Goal: Task Accomplishment & Management: Manage account settings

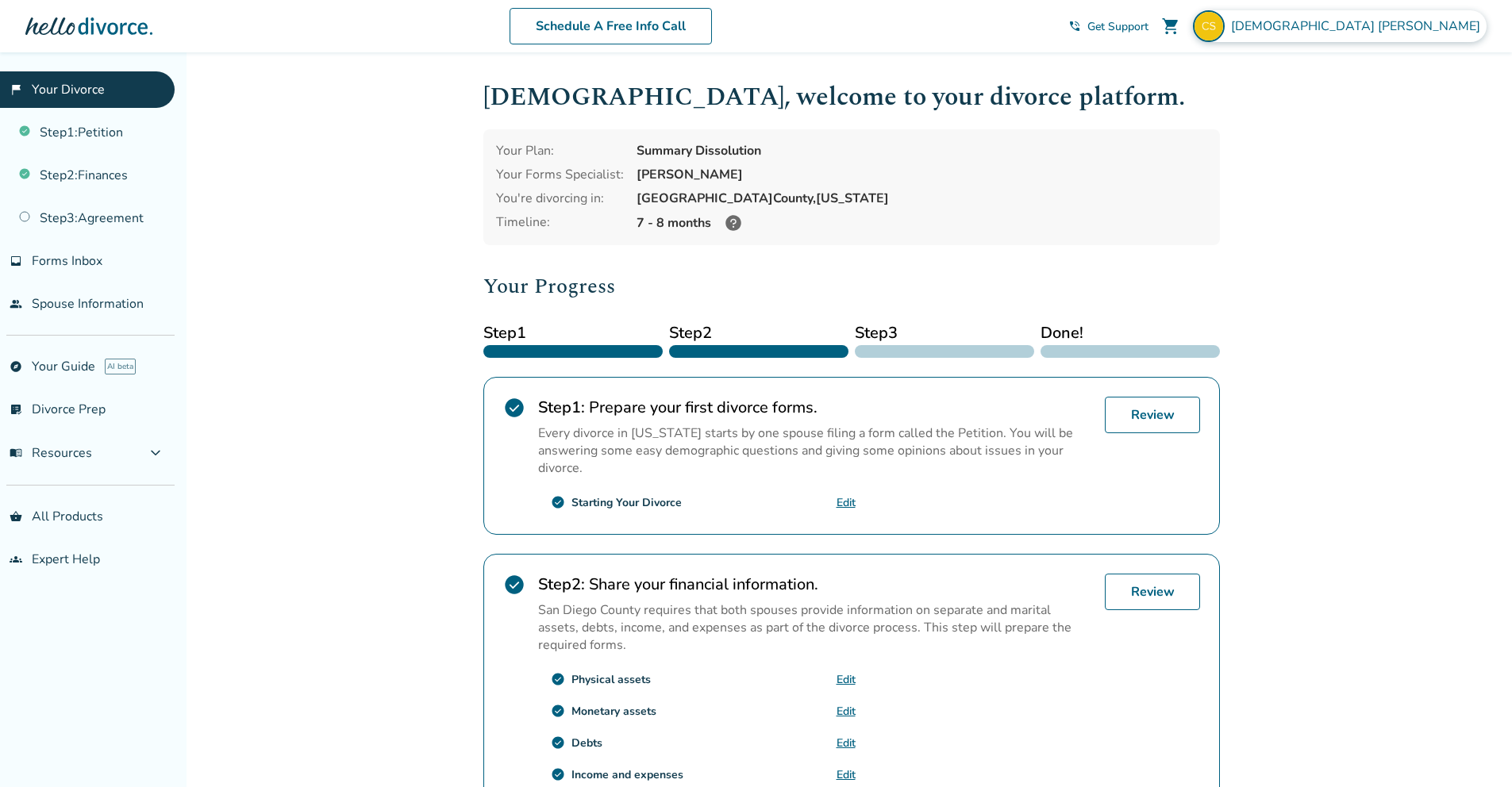
click at [1410, 28] on span "[DEMOGRAPHIC_DATA][PERSON_NAME]" at bounding box center [1359, 27] width 256 height 18
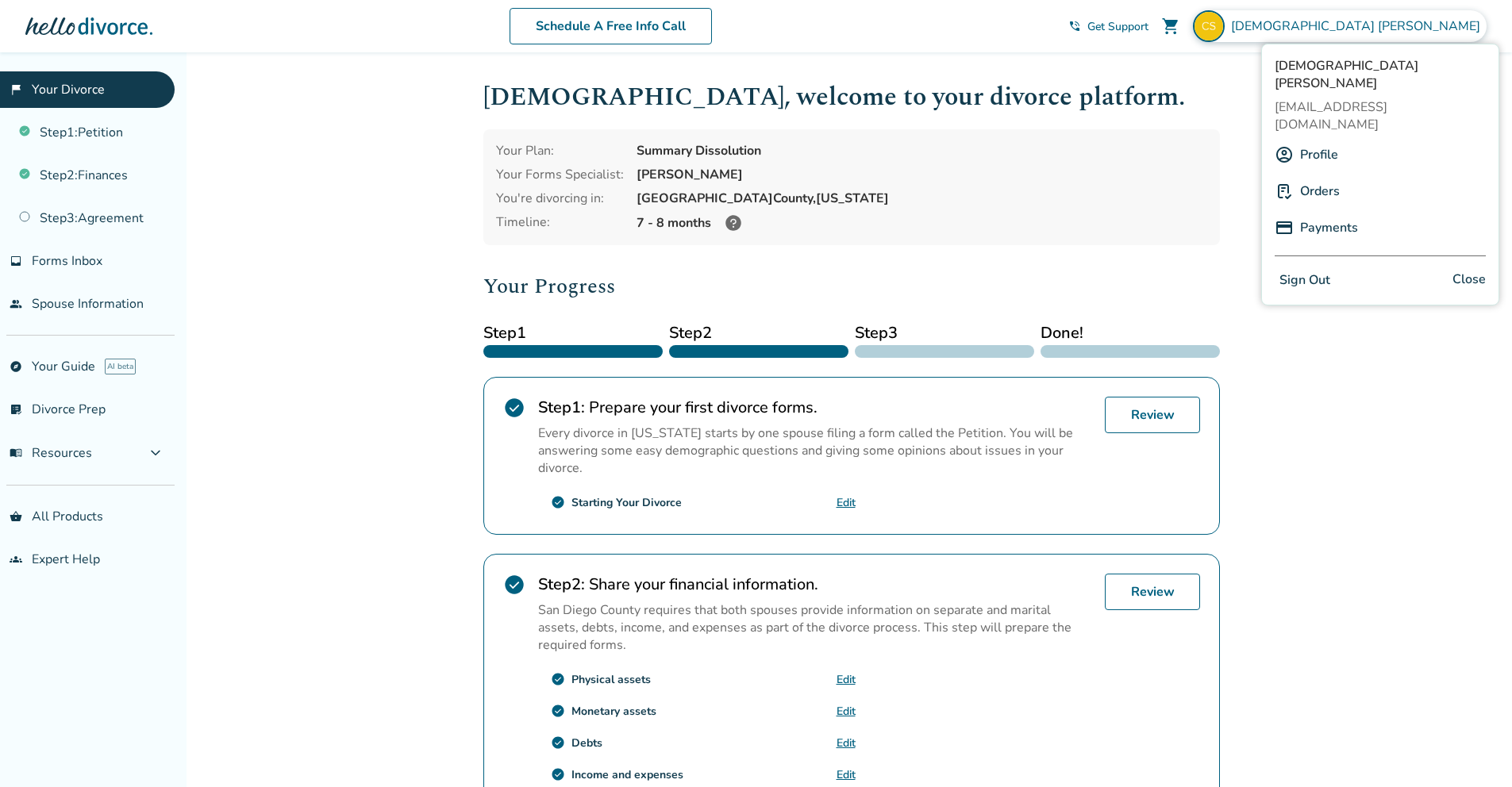
click at [1322, 139] on link "Profile" at bounding box center [1319, 154] width 39 height 31
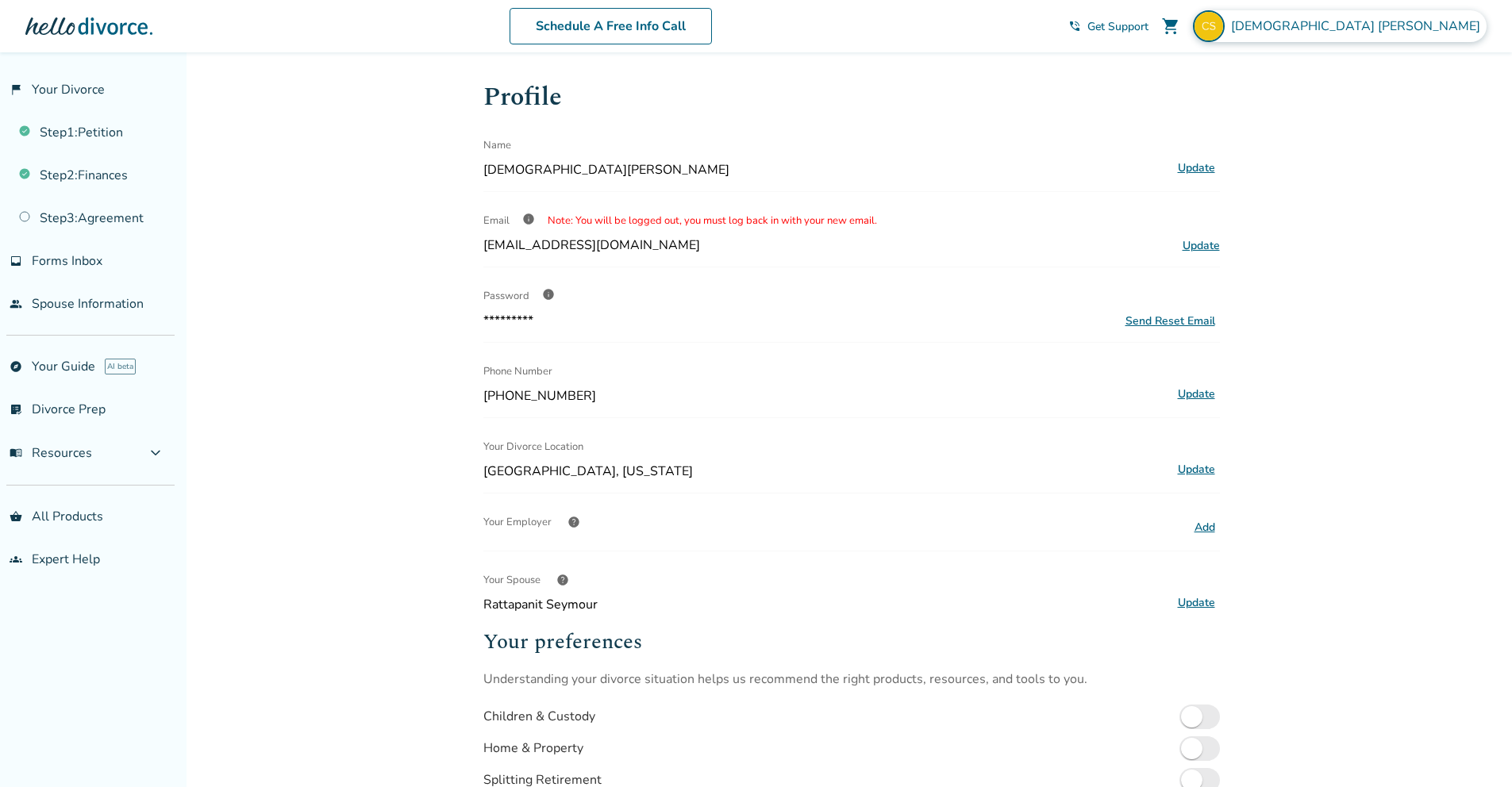
click at [1371, 31] on div "[DEMOGRAPHIC_DATA][PERSON_NAME]" at bounding box center [1340, 26] width 294 height 32
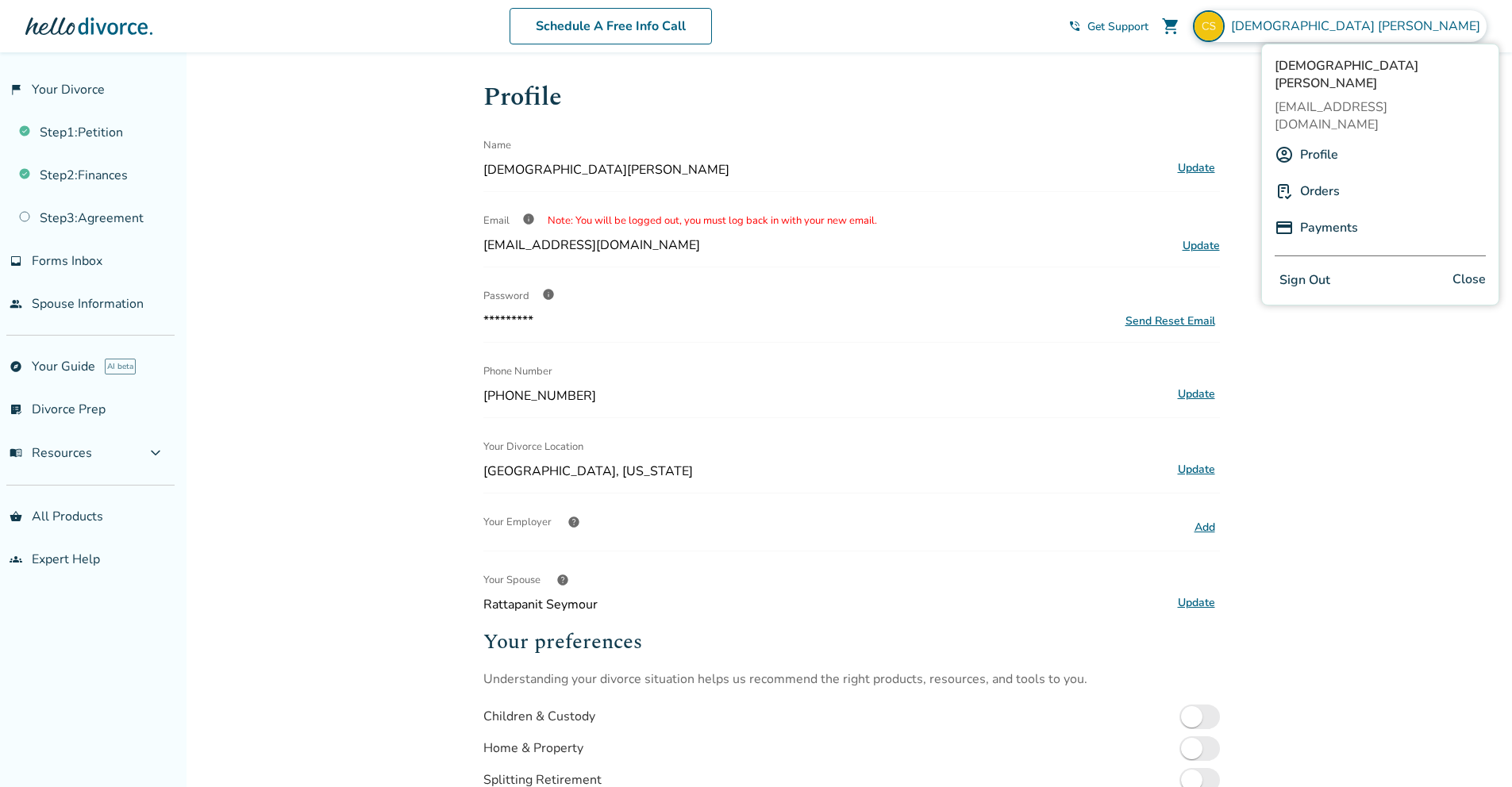
click at [1318, 176] on link "Orders" at bounding box center [1320, 191] width 40 height 31
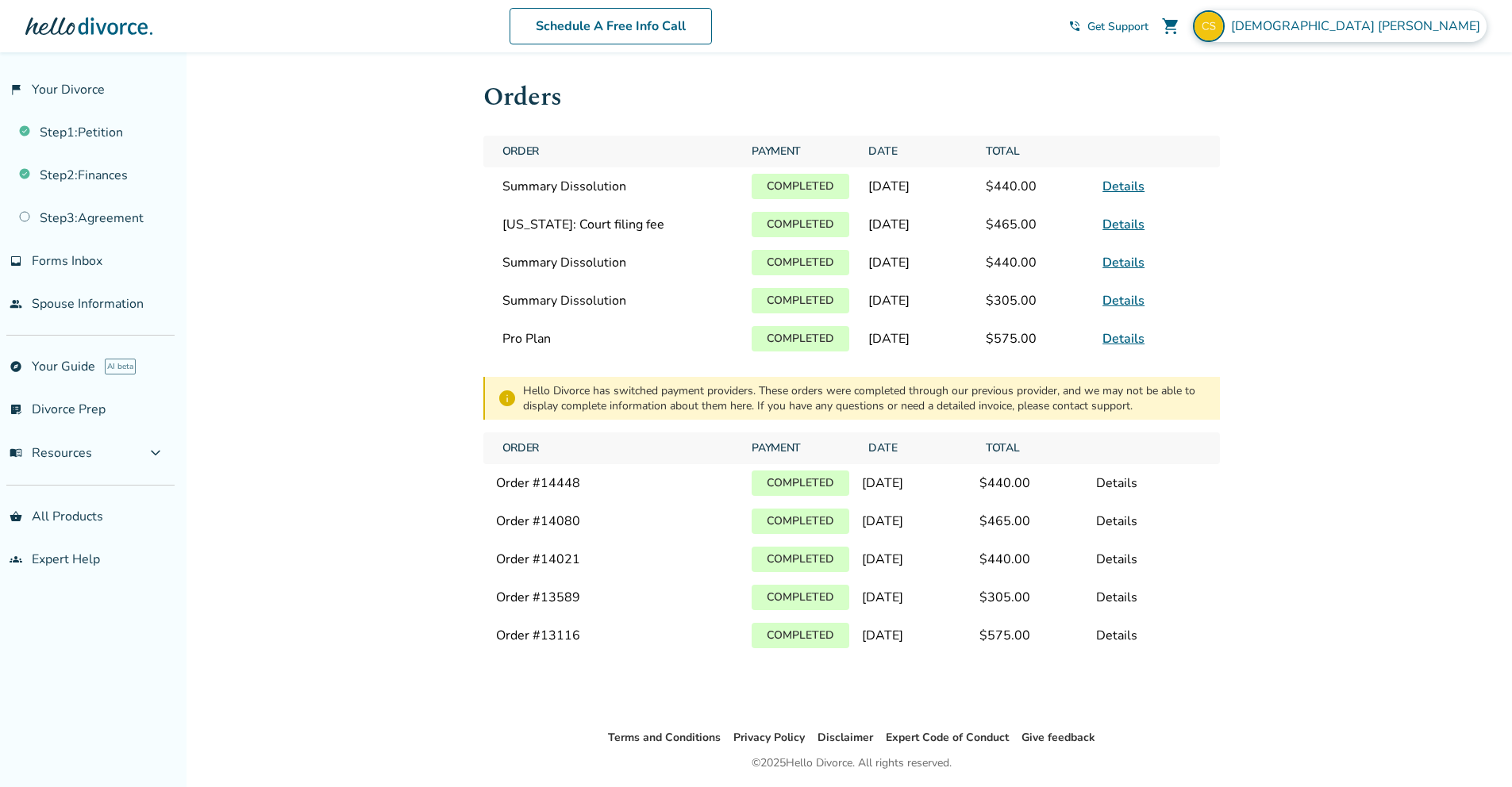
click at [1420, 26] on span "[DEMOGRAPHIC_DATA][PERSON_NAME]" at bounding box center [1359, 27] width 256 height 18
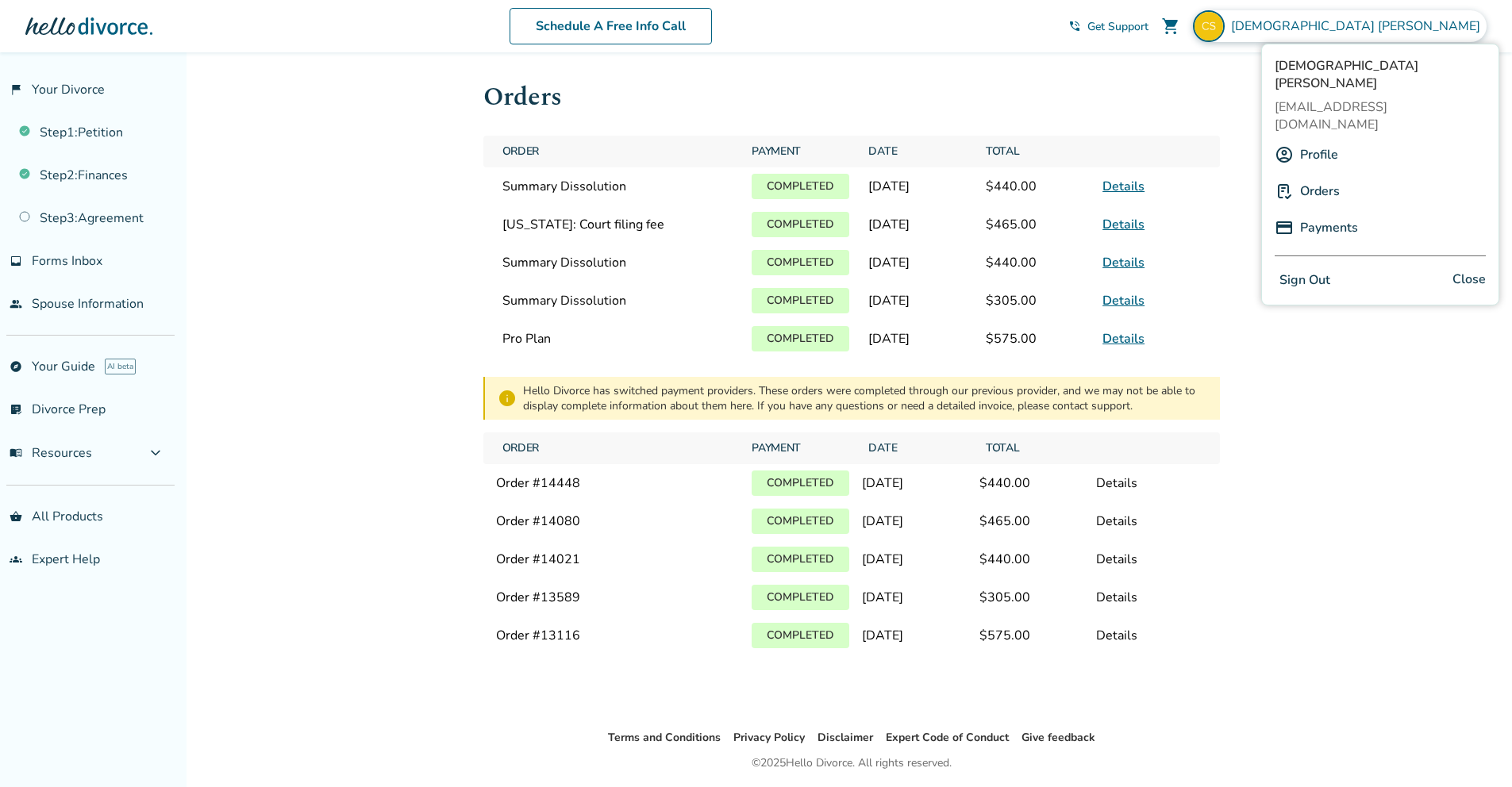
click at [1334, 213] on link "Payments" at bounding box center [1329, 227] width 58 height 31
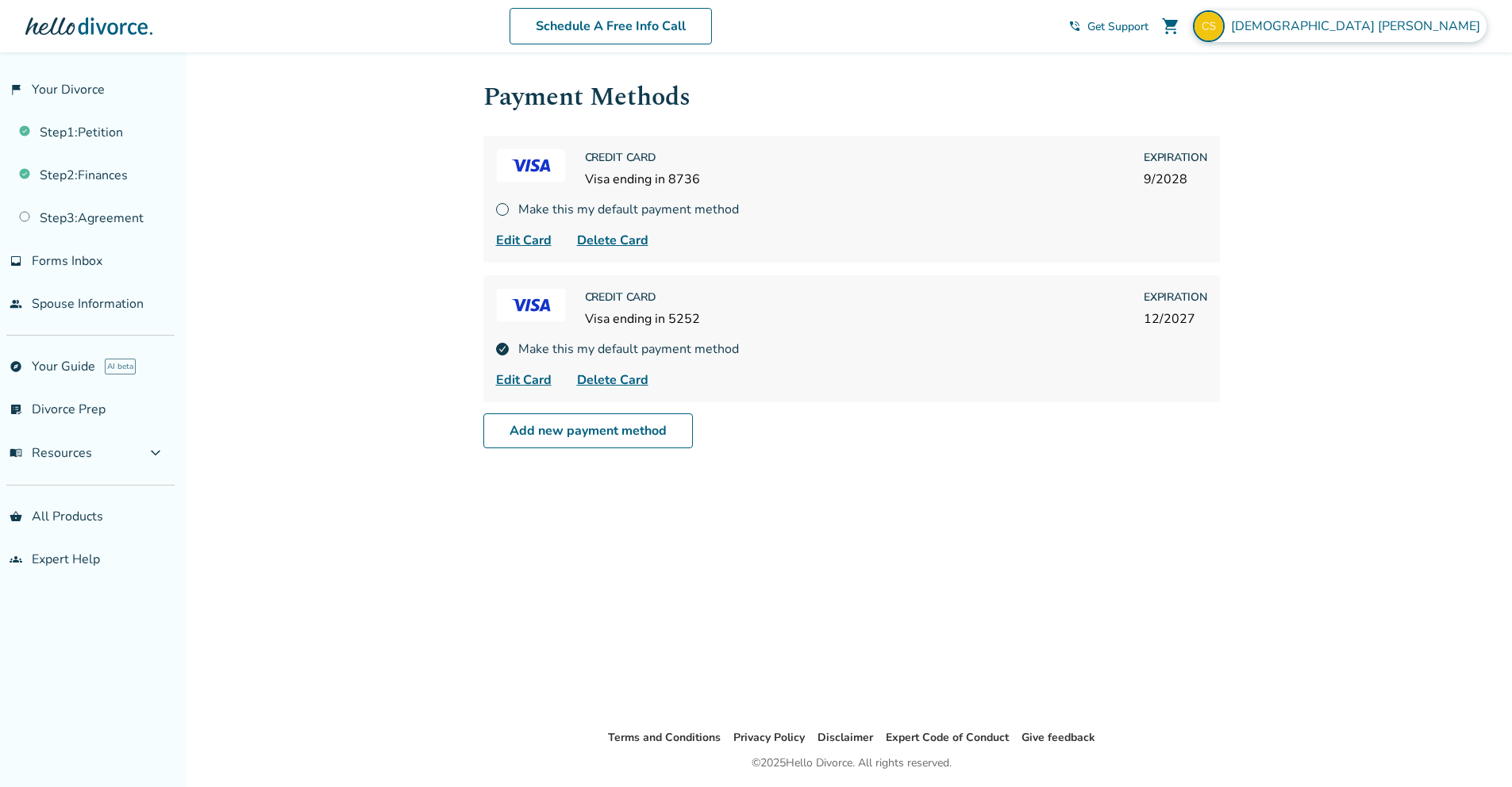
click at [1419, 24] on span "[DEMOGRAPHIC_DATA][PERSON_NAME]" at bounding box center [1359, 27] width 256 height 18
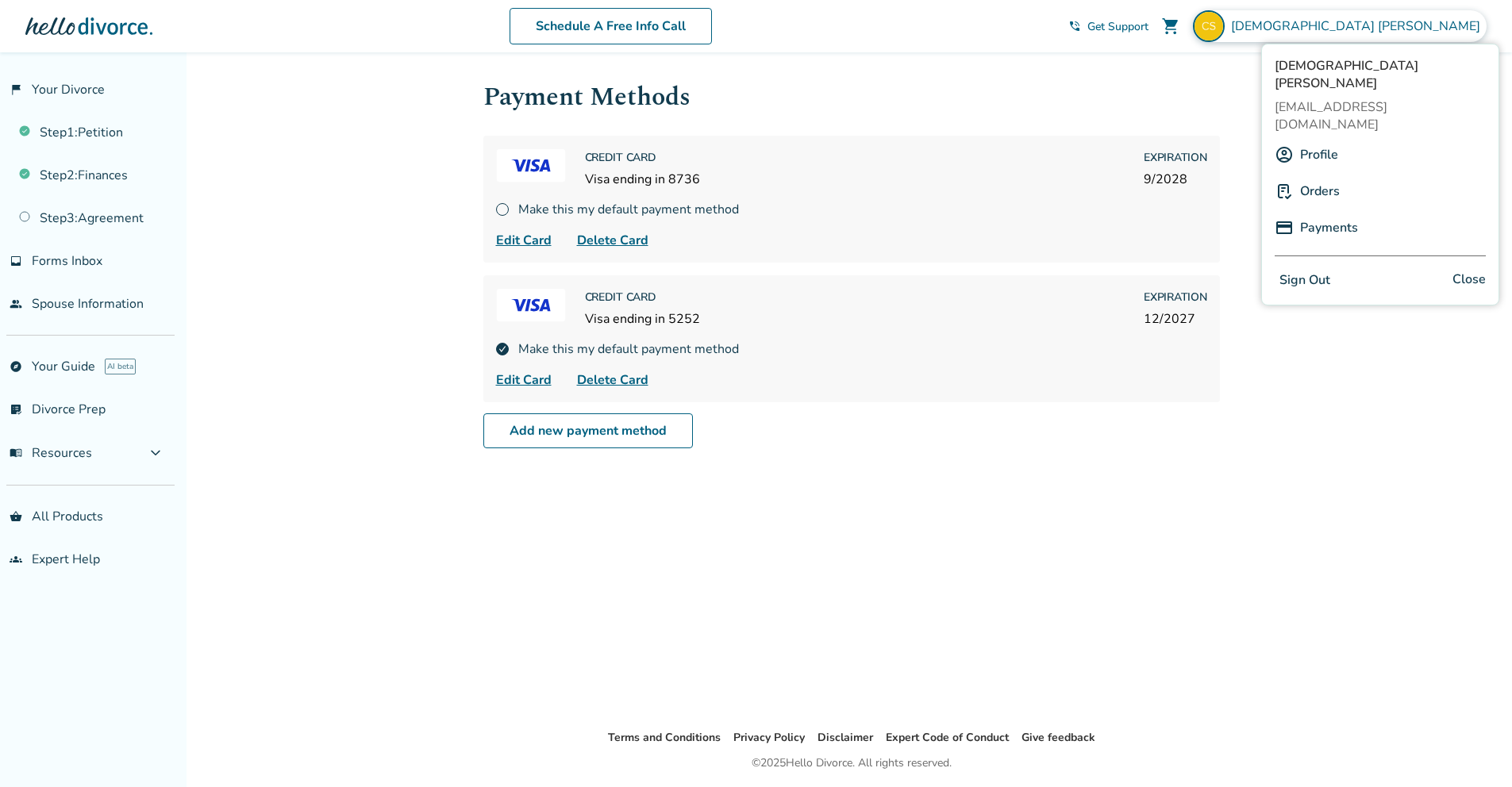
click at [1324, 139] on link "Profile" at bounding box center [1319, 154] width 39 height 31
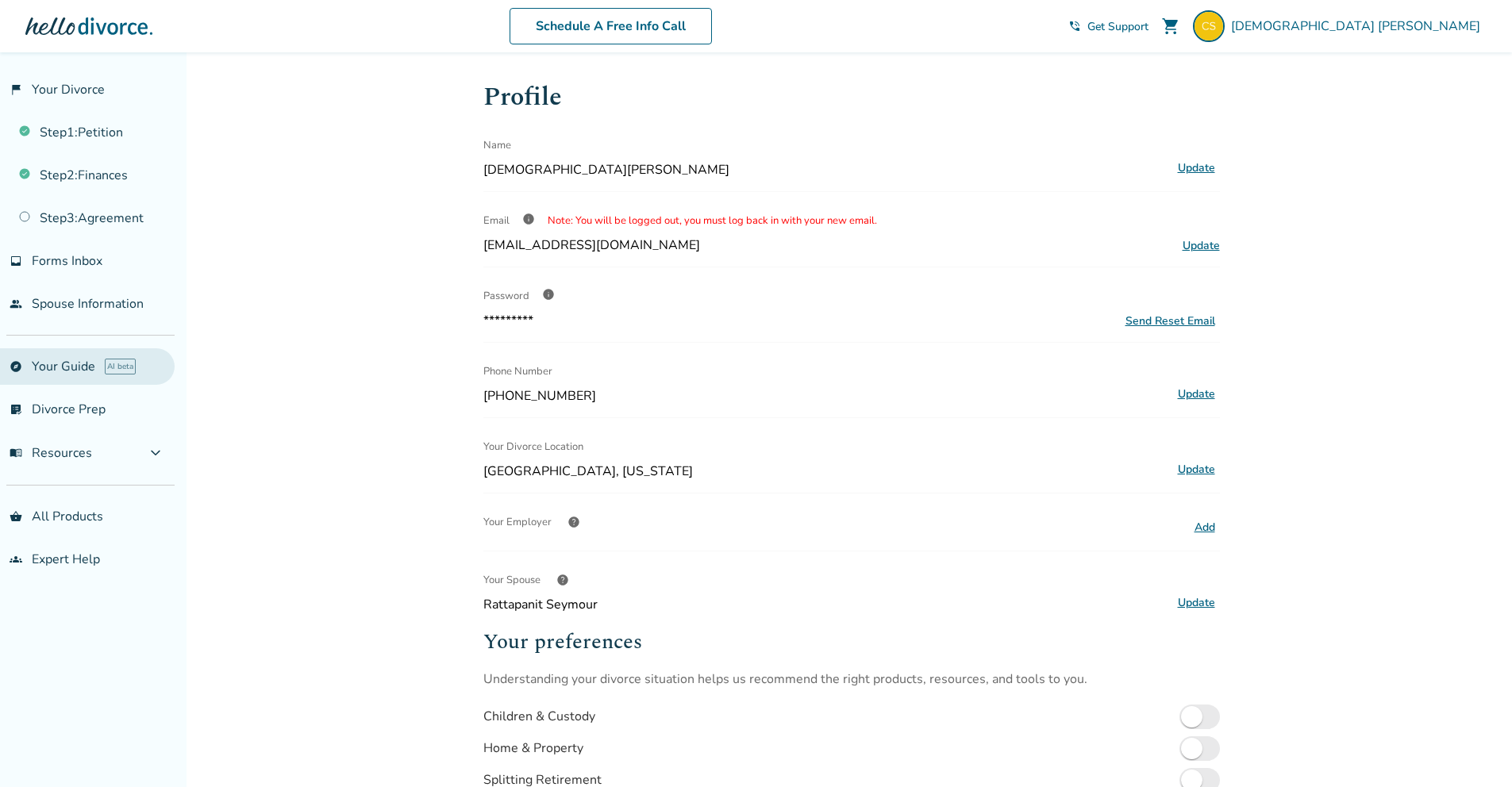
click at [53, 364] on link "explore Your Guide AI beta" at bounding box center [87, 366] width 175 height 37
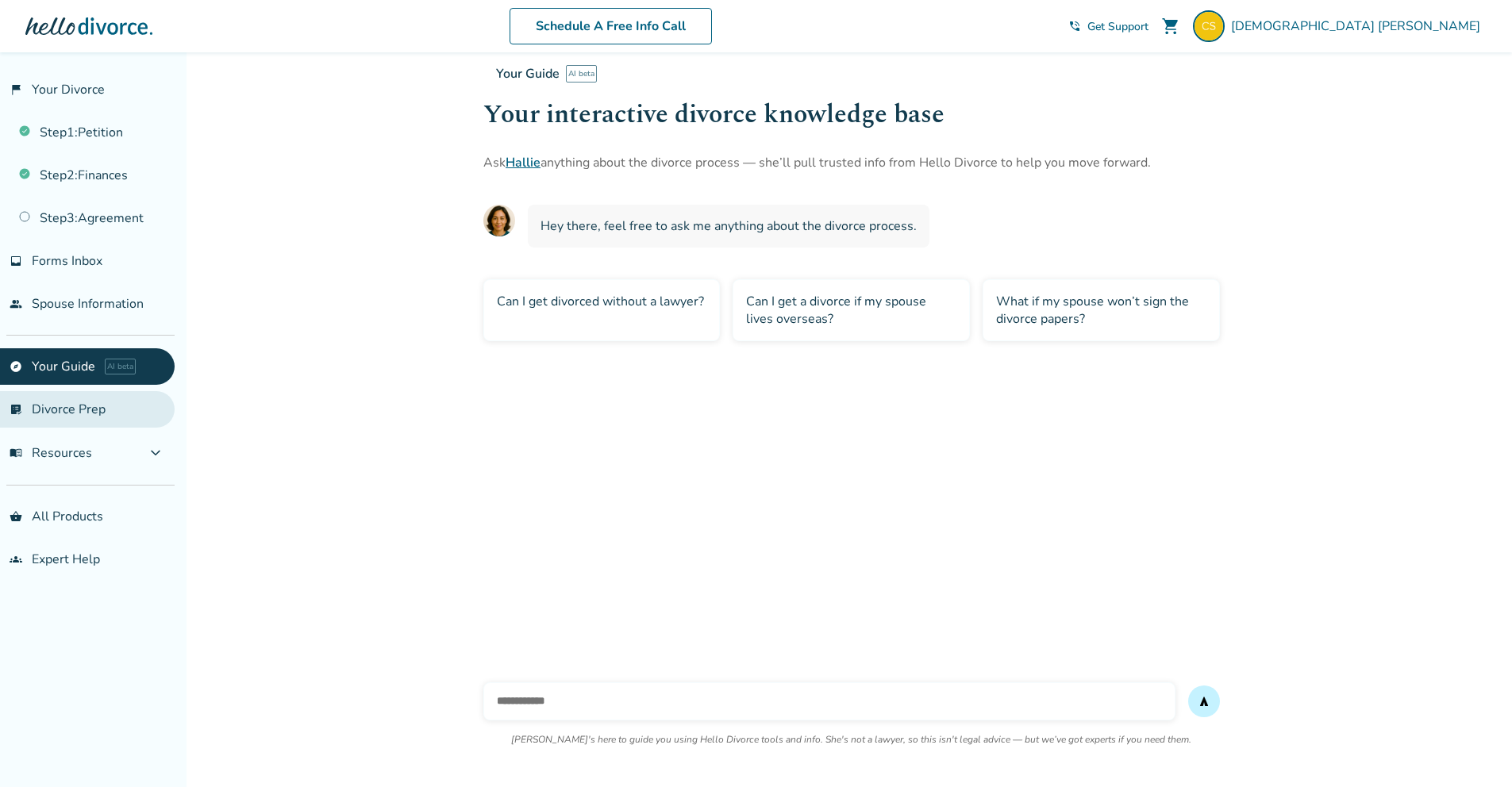
click at [63, 402] on link "list_alt_check Divorce Prep" at bounding box center [87, 409] width 175 height 37
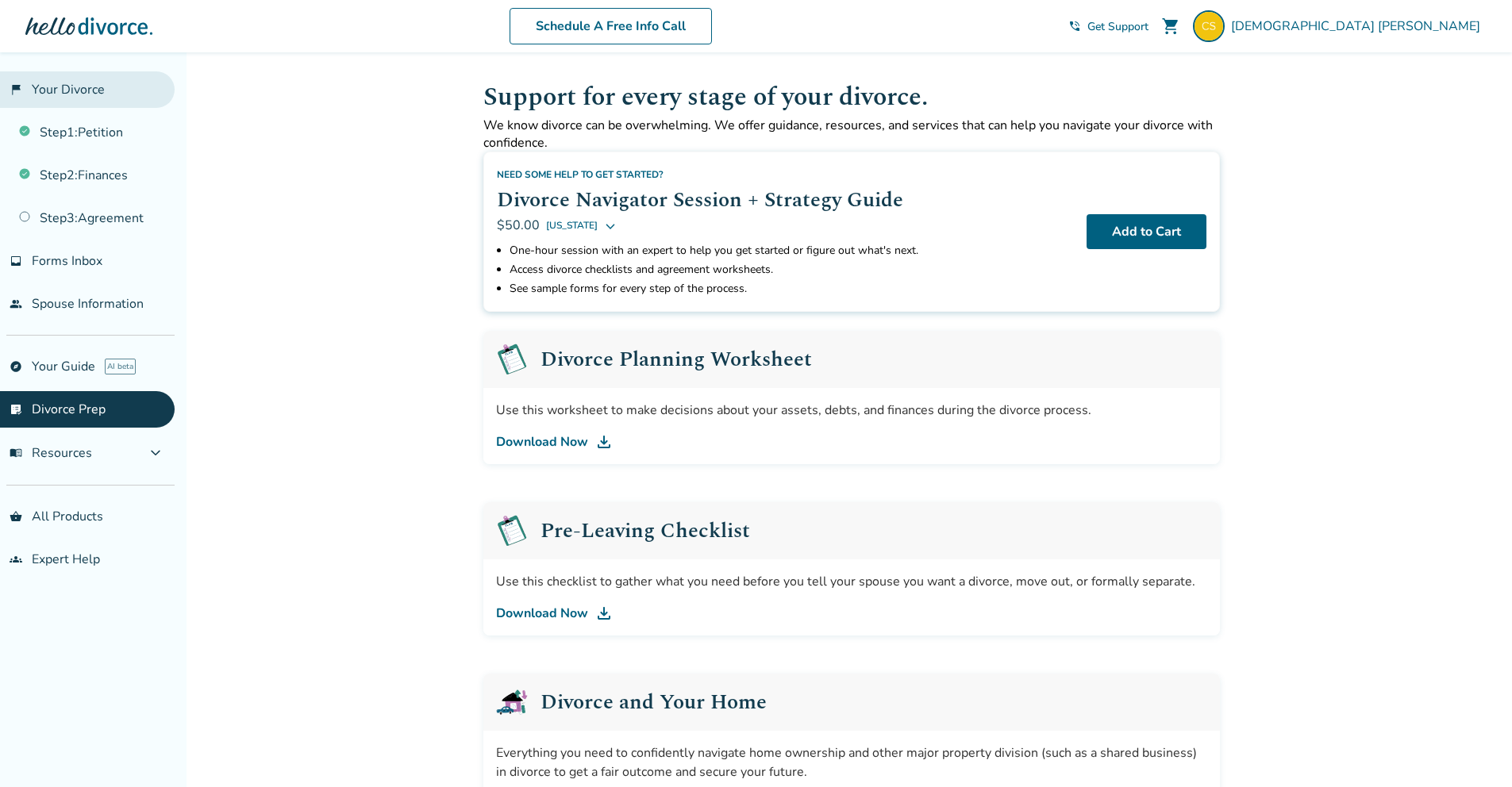
click at [74, 101] on link "flag_2 Your Divorce" at bounding box center [87, 89] width 175 height 37
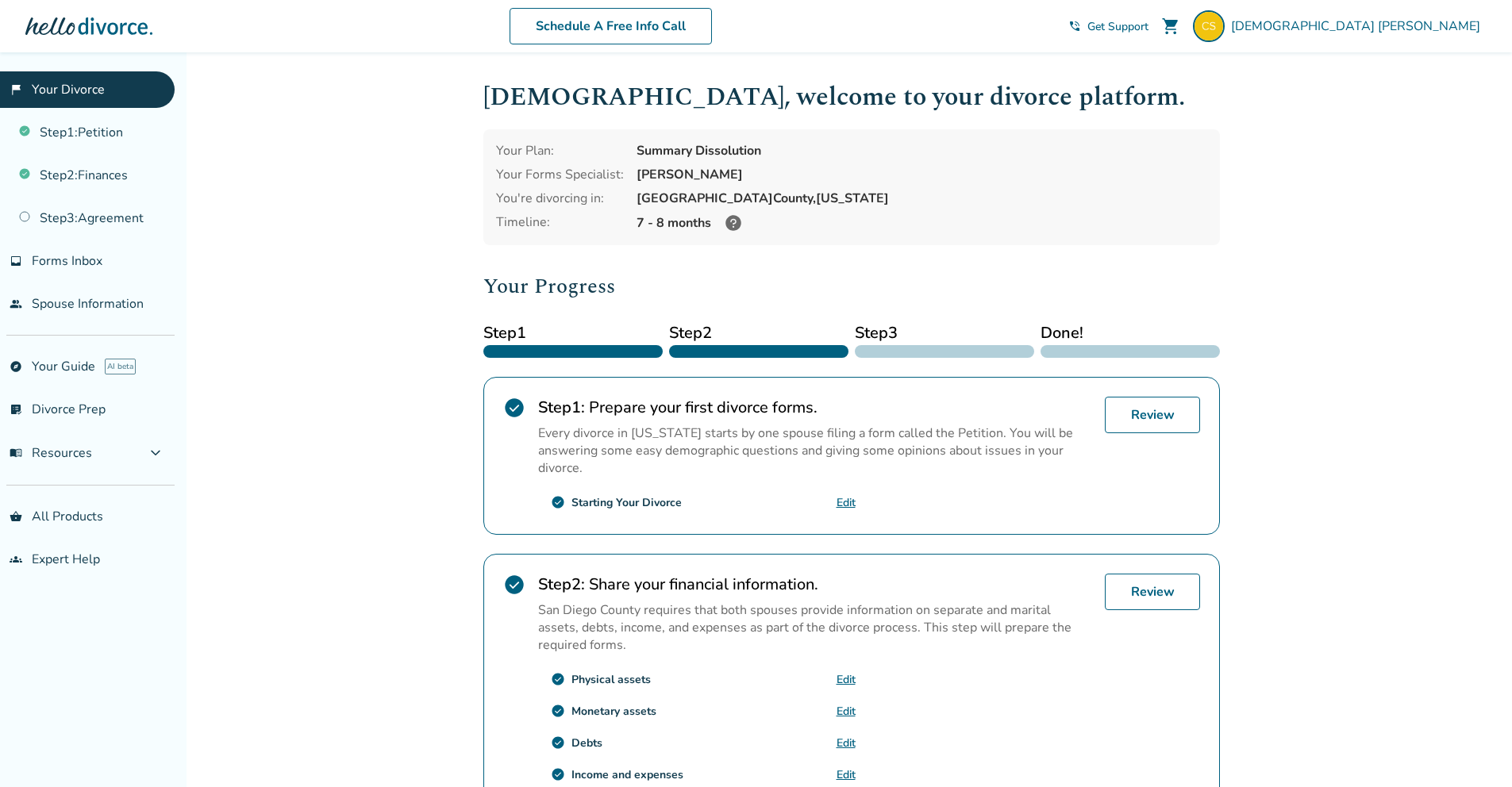
click at [80, 29] on div at bounding box center [89, 26] width 127 height 32
click at [1410, 32] on span "[DEMOGRAPHIC_DATA][PERSON_NAME]" at bounding box center [1359, 27] width 256 height 18
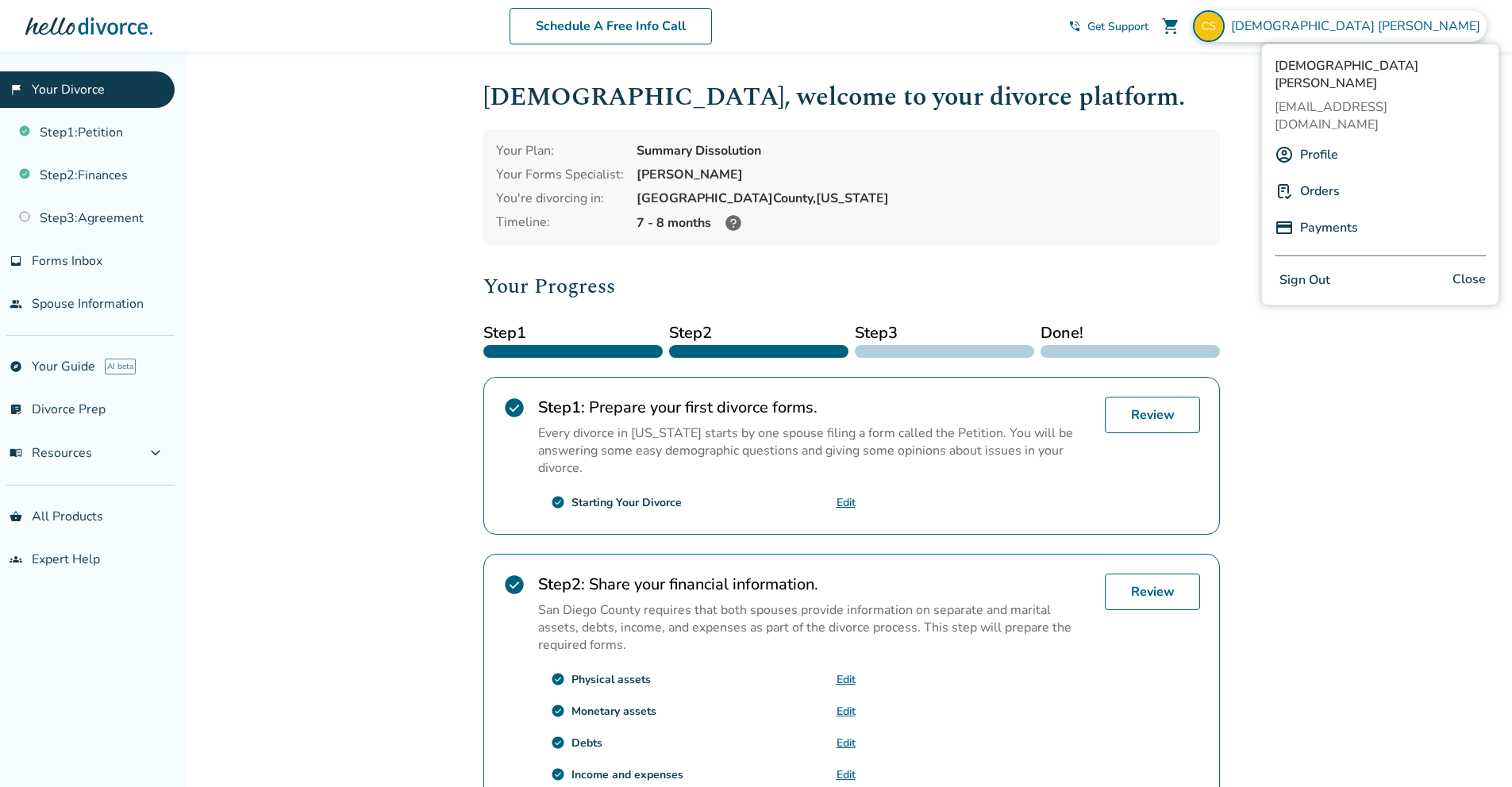
click at [1320, 139] on link "Profile" at bounding box center [1319, 154] width 39 height 31
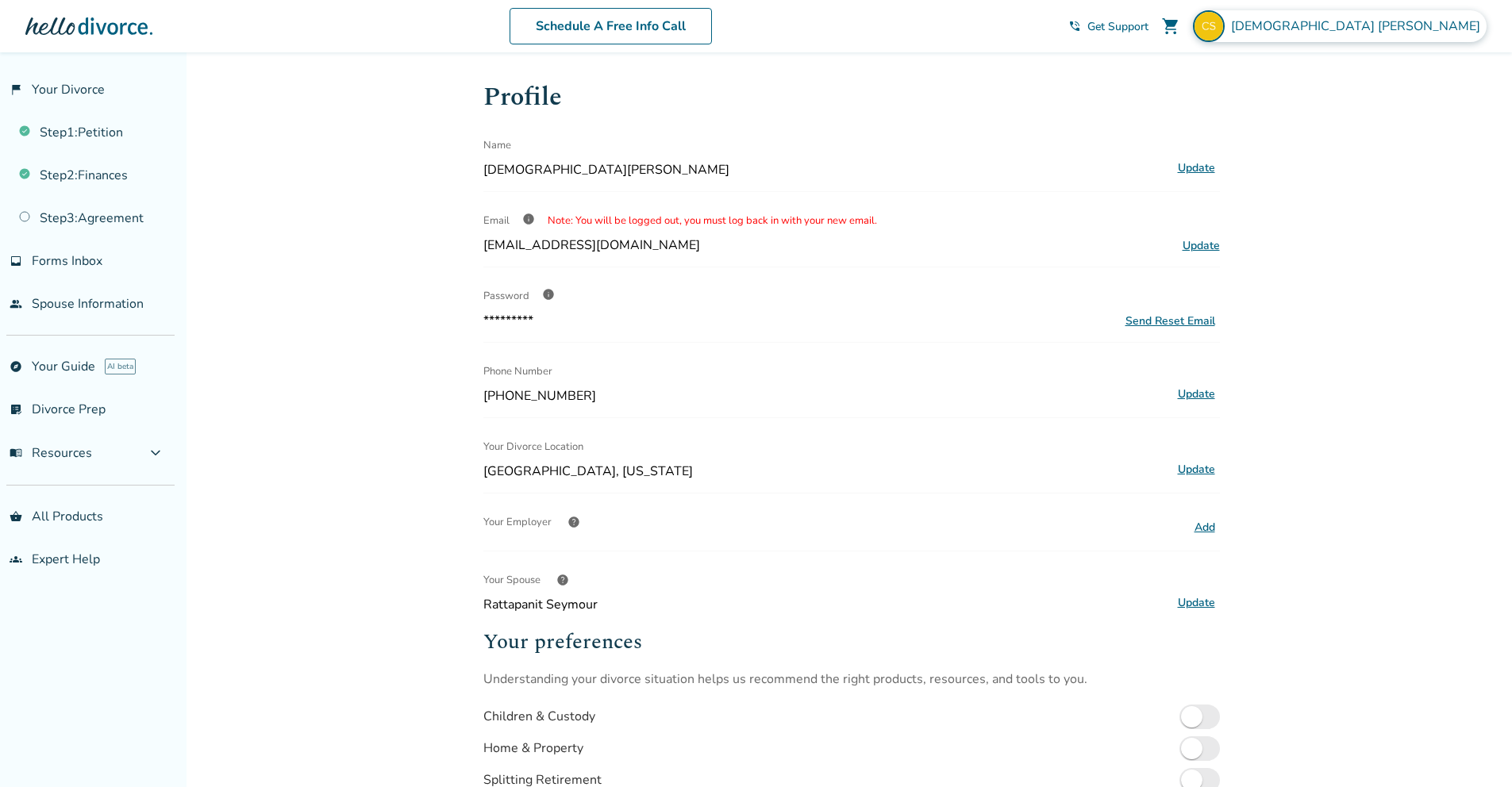
click at [1436, 29] on span "[DEMOGRAPHIC_DATA][PERSON_NAME]" at bounding box center [1359, 27] width 256 height 18
